Goal: Book appointment/travel/reservation

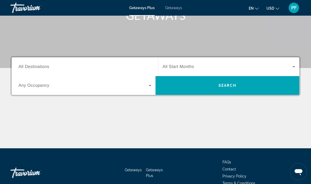
scroll to position [89, 0]
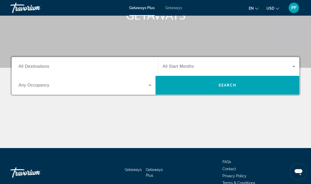
click at [288, 68] on span "Search widget" at bounding box center [228, 66] width 130 height 6
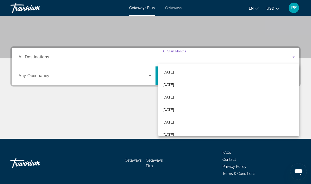
scroll to position [80, 0]
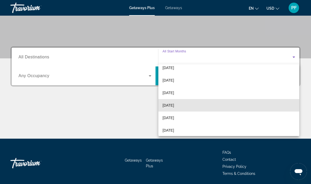
click at [174, 106] on span "[DATE]" at bounding box center [168, 105] width 11 height 6
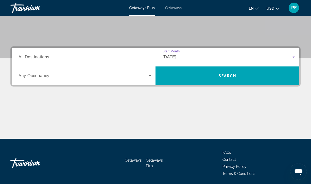
click at [57, 58] on input "Destination All Destinations" at bounding box center [85, 57] width 133 height 6
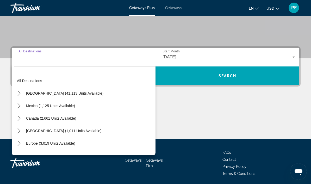
click at [74, 94] on span "[GEOGRAPHIC_DATA] (41,113 units available)" at bounding box center [64, 93] width 77 height 4
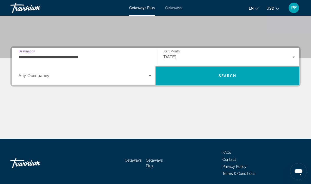
click at [146, 78] on span "Search widget" at bounding box center [84, 76] width 130 height 6
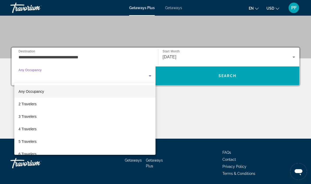
scroll to position [0, 0]
click at [127, 56] on div at bounding box center [155, 92] width 311 height 184
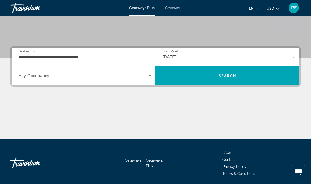
click at [108, 57] on input "**********" at bounding box center [85, 57] width 133 height 6
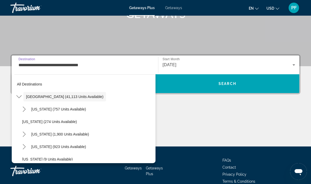
scroll to position [4, 0]
click at [85, 67] on input "**********" at bounding box center [85, 65] width 133 height 6
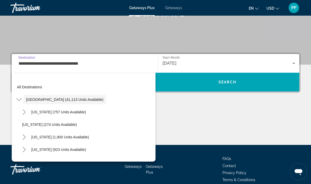
scroll to position [98, 0]
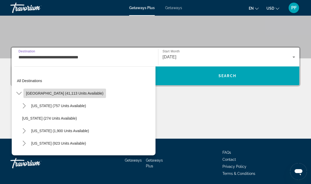
click at [79, 95] on span "[GEOGRAPHIC_DATA] (41,113 units available)" at bounding box center [64, 93] width 77 height 4
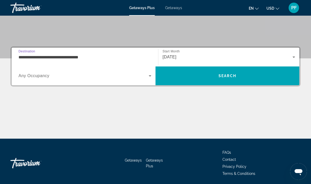
click at [123, 60] on input "**********" at bounding box center [85, 57] width 133 height 6
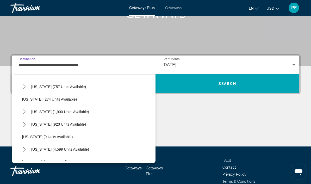
scroll to position [24, 0]
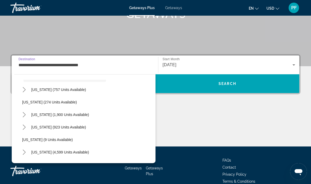
click at [66, 120] on span "Select destination: California (1,900 units available)" at bounding box center [60, 114] width 63 height 13
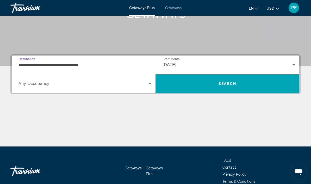
type input "**********"
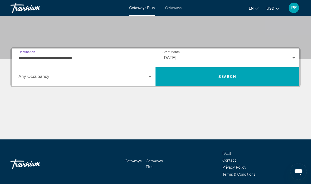
scroll to position [98, 0]
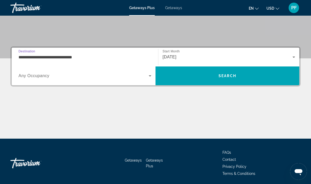
click at [243, 80] on span "Search" at bounding box center [228, 76] width 144 height 13
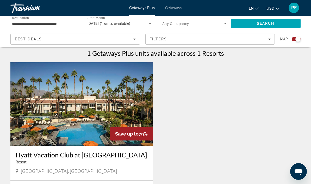
scroll to position [202, 0]
